Goal: Task Accomplishment & Management: Use online tool/utility

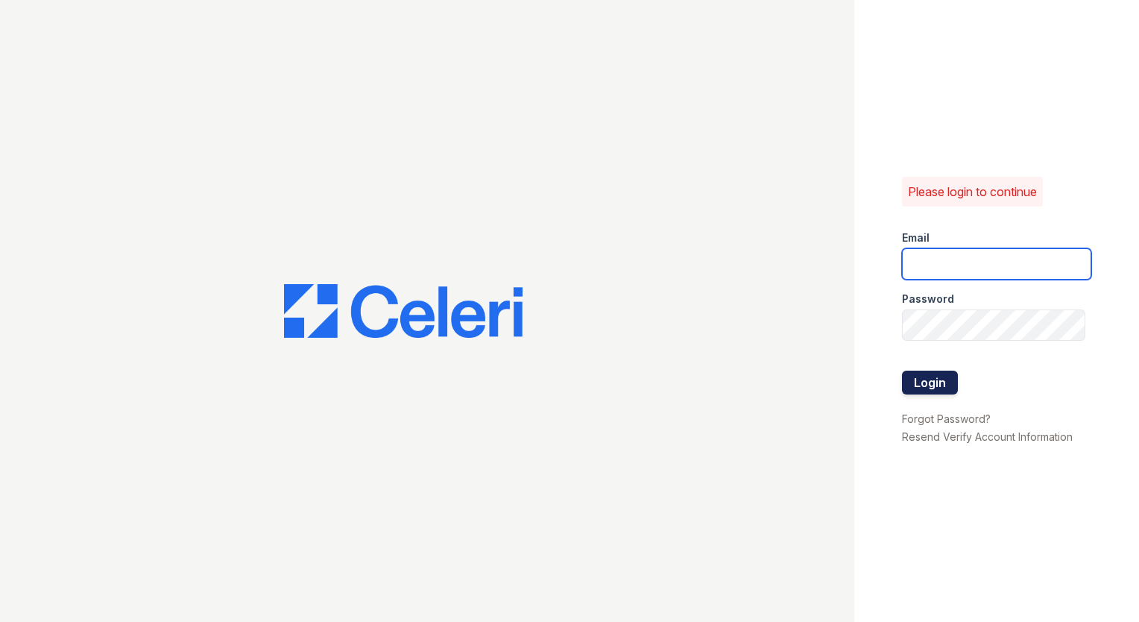
type input "[PERSON_NAME][DOMAIN_NAME][EMAIL_ADDRESS][DOMAIN_NAME]"
click at [931, 383] on button "Login" at bounding box center [930, 383] width 56 height 24
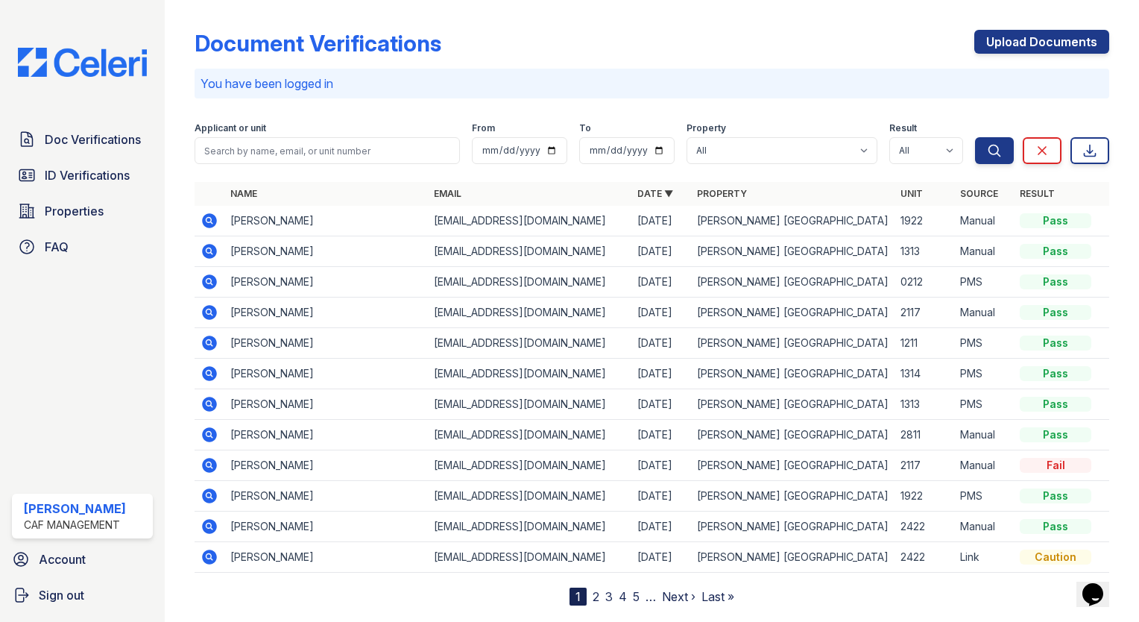
click at [255, 311] on td "YONGLIS PAZ" at bounding box center [326, 313] width 204 height 31
click at [206, 312] on icon at bounding box center [209, 312] width 15 height 15
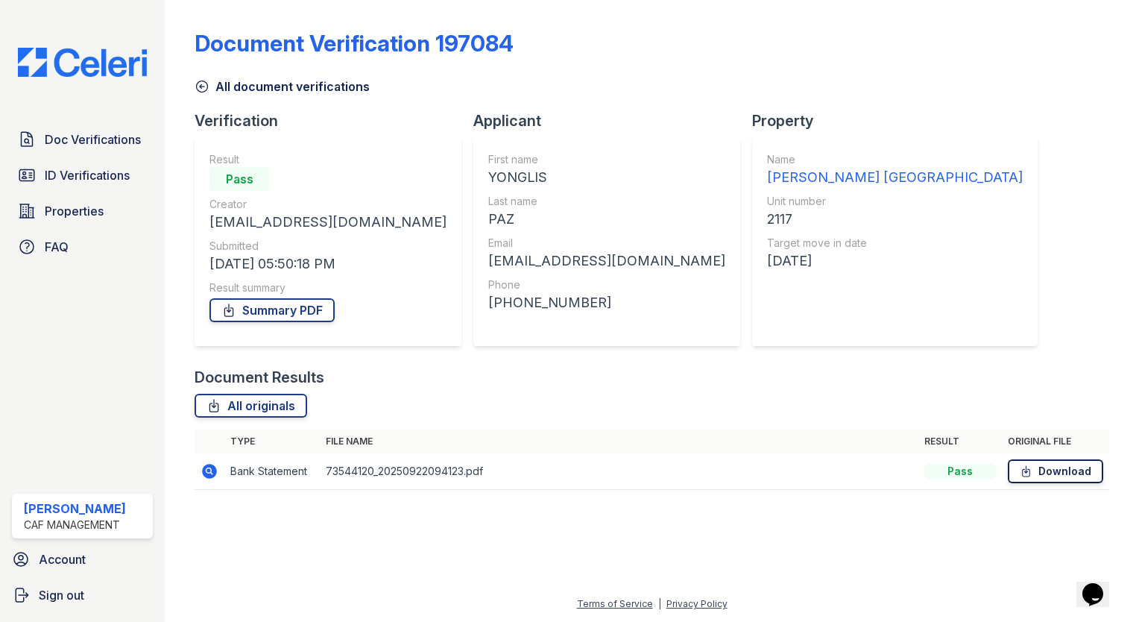
click at [1051, 475] on link "Download" at bounding box center [1055, 471] width 95 height 24
click at [570, 33] on div "Document Verification 197084" at bounding box center [652, 49] width 915 height 39
click at [79, 179] on span "ID Verifications" at bounding box center [87, 175] width 85 height 18
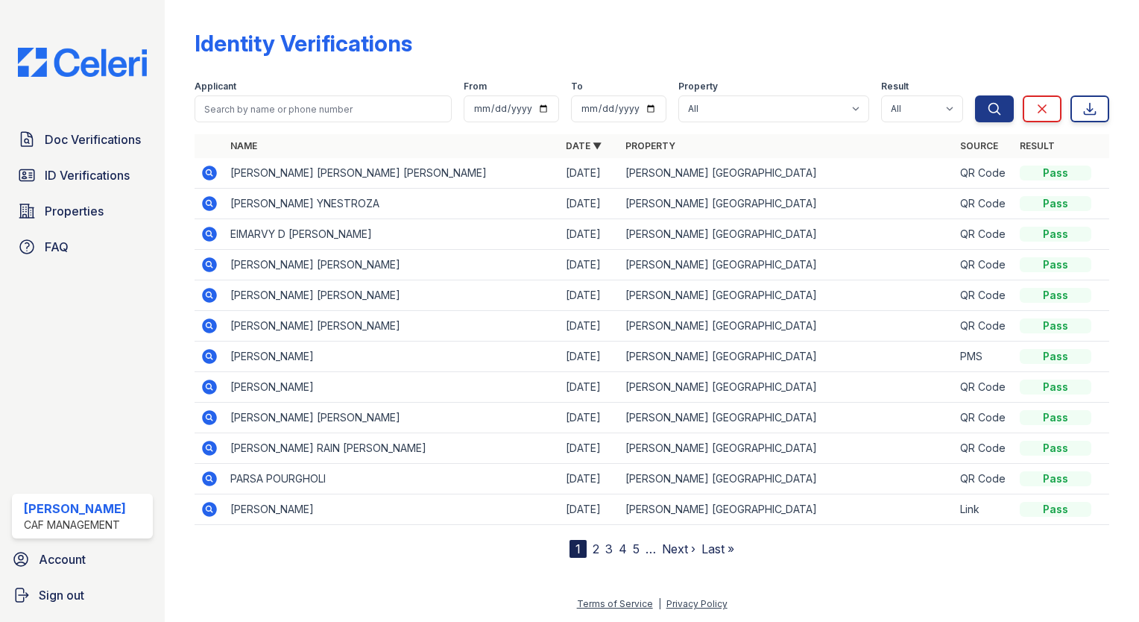
click at [594, 547] on link "2" at bounding box center [596, 548] width 7 height 15
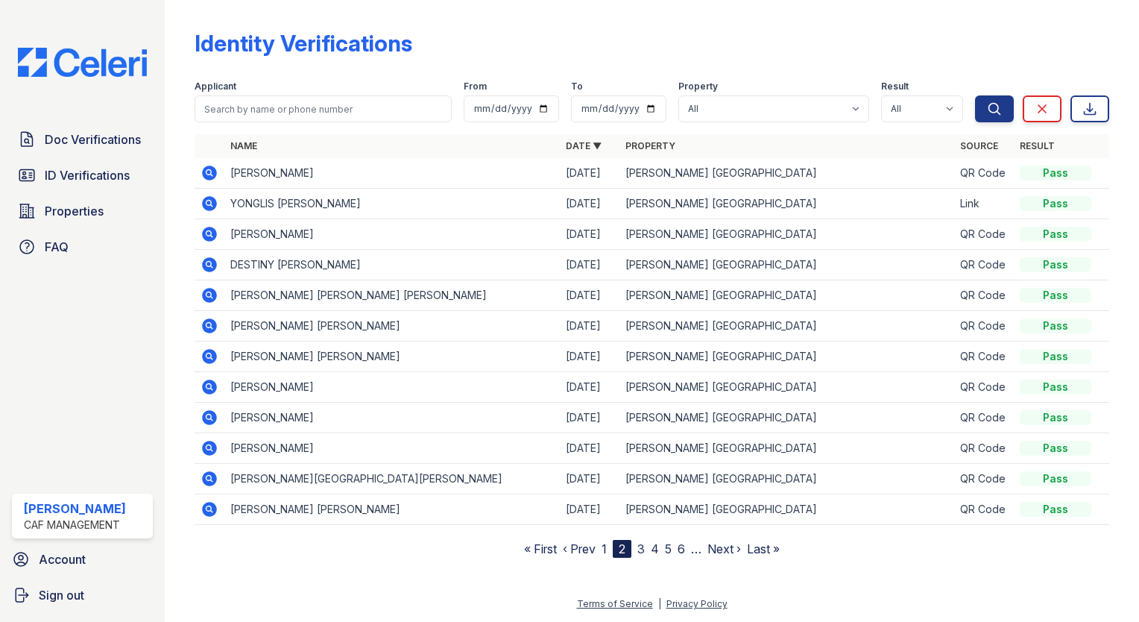
click at [644, 547] on link "3" at bounding box center [641, 548] width 7 height 15
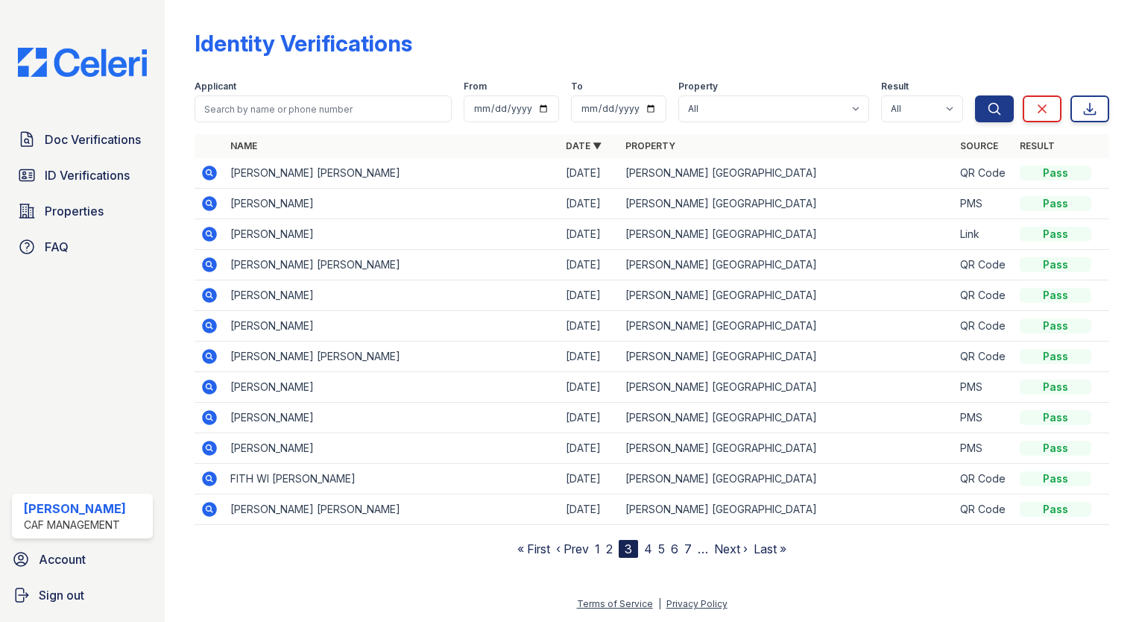
click at [599, 547] on link "1" at bounding box center [597, 548] width 5 height 15
